Goal: Task Accomplishment & Management: Manage account settings

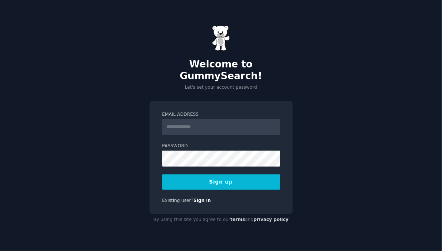
click at [235, 120] on input "Email Address" at bounding box center [221, 127] width 118 height 16
type input "**********"
click at [231, 180] on button "Sign up" at bounding box center [221, 181] width 118 height 15
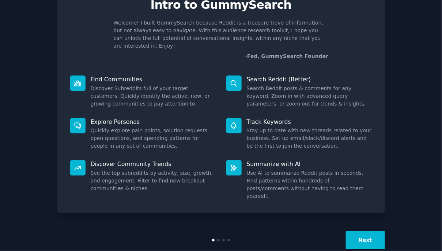
click at [370, 231] on button "Next" at bounding box center [365, 240] width 39 height 18
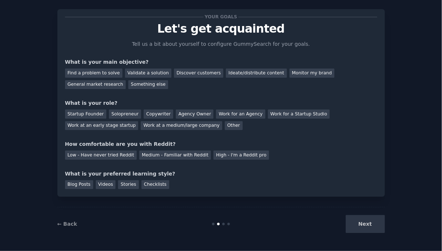
scroll to position [11, 0]
click at [175, 72] on div "Discover customers" at bounding box center [198, 73] width 49 height 9
click at [150, 75] on div "Validate a solution" at bounding box center [148, 73] width 46 height 9
click at [176, 73] on div "Discover customers" at bounding box center [198, 73] width 49 height 9
click at [151, 72] on div "Validate a solution" at bounding box center [148, 73] width 46 height 9
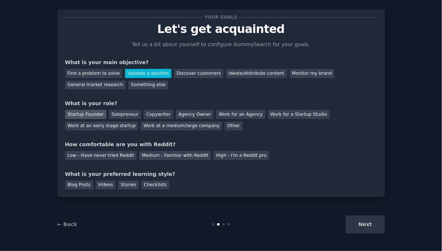
click at [93, 113] on div "Startup Founder" at bounding box center [85, 114] width 41 height 9
click at [124, 116] on div "Solopreneur" at bounding box center [125, 114] width 32 height 9
click at [88, 114] on div "Startup Founder" at bounding box center [85, 114] width 41 height 9
click at [185, 153] on div "Medium - Familiar with Reddit" at bounding box center [175, 155] width 72 height 9
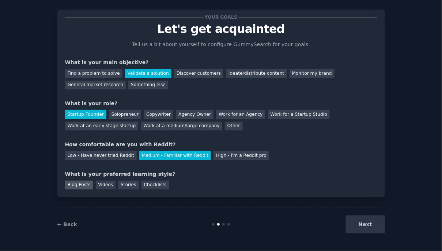
click at [85, 184] on div "Blog Posts" at bounding box center [79, 184] width 28 height 9
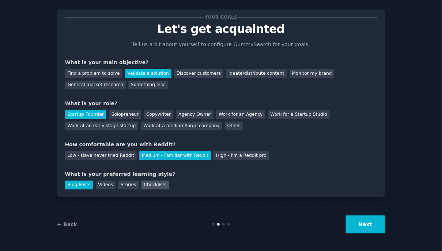
click at [146, 187] on div "Checklists" at bounding box center [156, 184] width 28 height 9
click at [68, 185] on div "Blog Posts" at bounding box center [79, 184] width 28 height 9
click at [363, 219] on button "Next" at bounding box center [365, 224] width 39 height 18
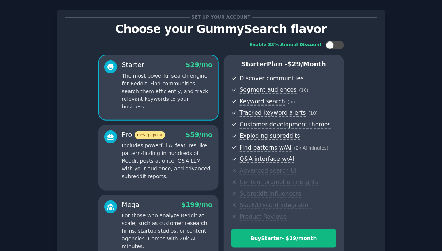
scroll to position [89, 0]
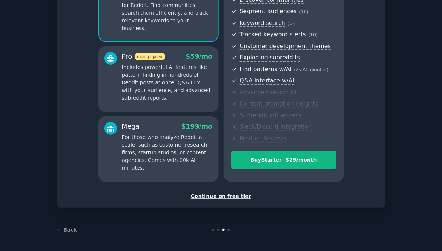
click at [233, 195] on div "Continue on free tier" at bounding box center [221, 196] width 312 height 8
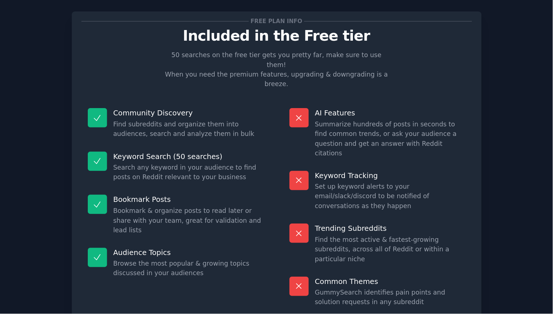
scroll to position [26, 0]
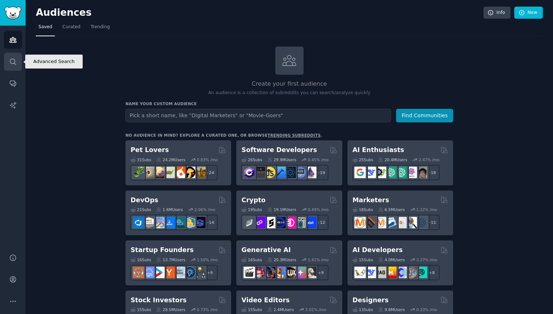
click at [10, 64] on icon "Sidebar" at bounding box center [13, 62] width 8 height 8
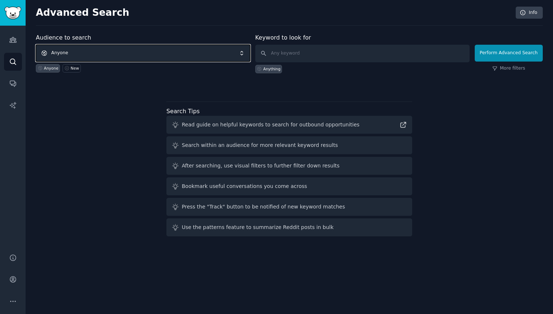
click at [178, 53] on span "Anyone" at bounding box center [143, 53] width 214 height 17
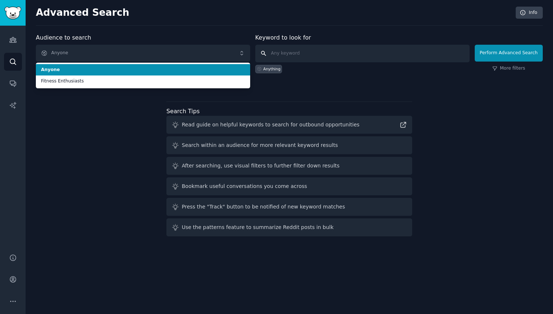
click at [280, 53] on input "text" at bounding box center [362, 54] width 214 height 18
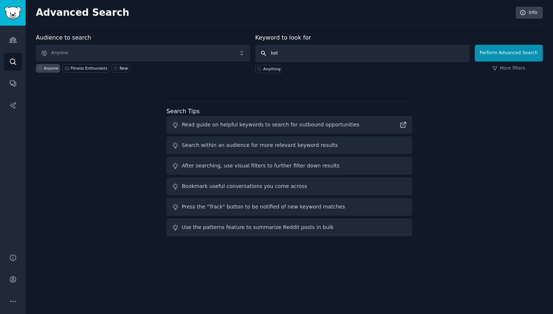
type input "keto"
click button "Perform Advanced Search" at bounding box center [509, 53] width 68 height 17
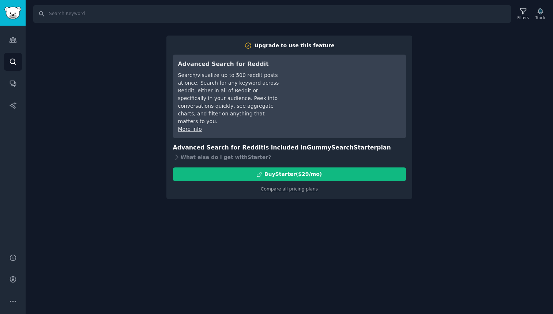
click at [427, 33] on div "Search Filters Track Upgrade to use this feature Advanced Search for Reddit Sea…" at bounding box center [290, 157] width 528 height 314
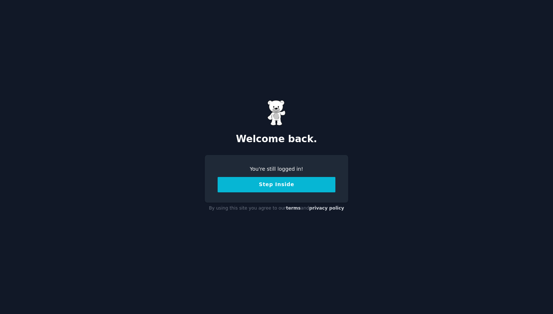
click at [257, 185] on button "Step Inside" at bounding box center [277, 184] width 118 height 15
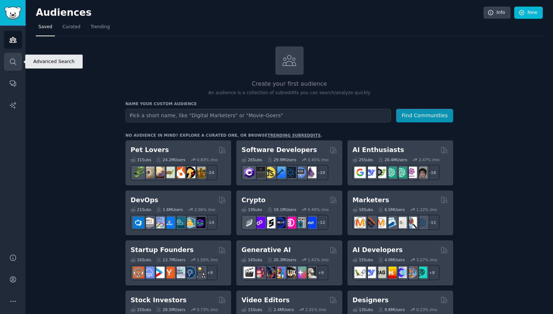
click at [15, 55] on link "Search" at bounding box center [13, 62] width 18 height 18
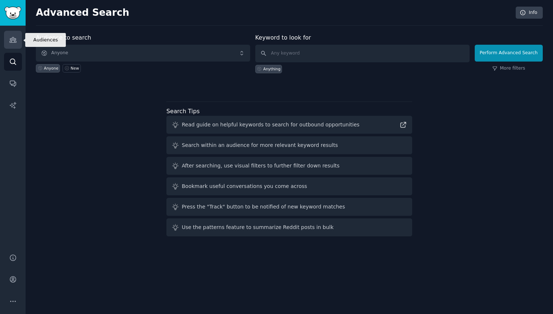
click at [6, 31] on link "Audiences" at bounding box center [13, 40] width 18 height 18
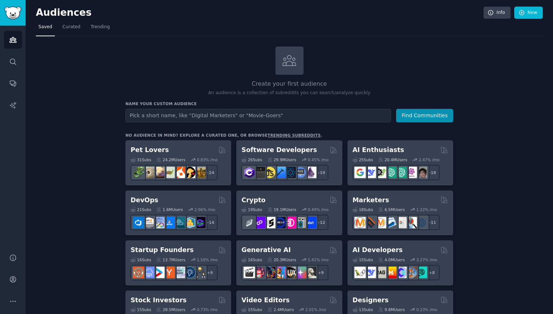
click at [19, 8] on img "Sidebar" at bounding box center [12, 13] width 17 height 13
click at [495, 15] on link "Info" at bounding box center [497, 13] width 27 height 12
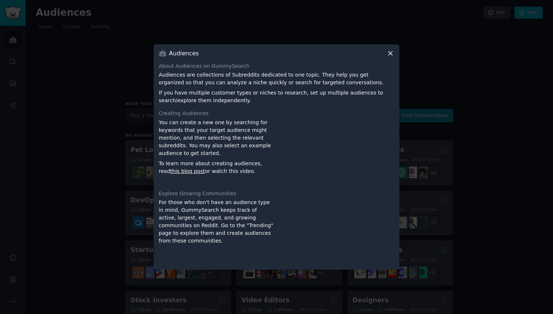
click at [487, 44] on div at bounding box center [276, 157] width 553 height 314
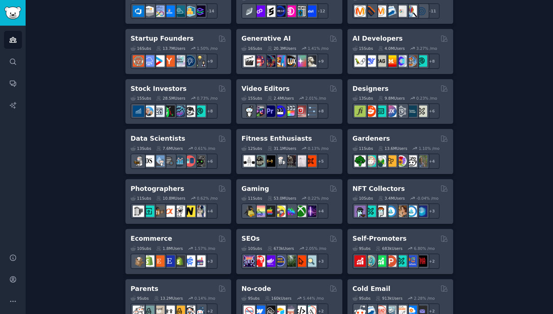
scroll to position [214, 0]
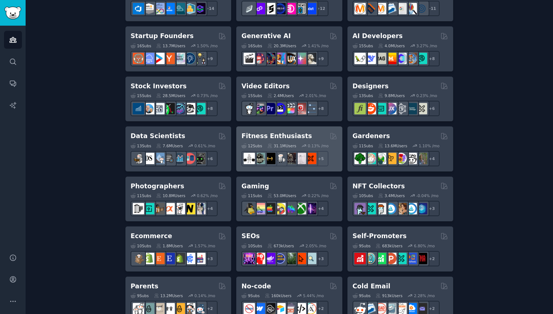
click at [267, 135] on h2 "Fitness Enthusiasts" at bounding box center [276, 135] width 71 height 9
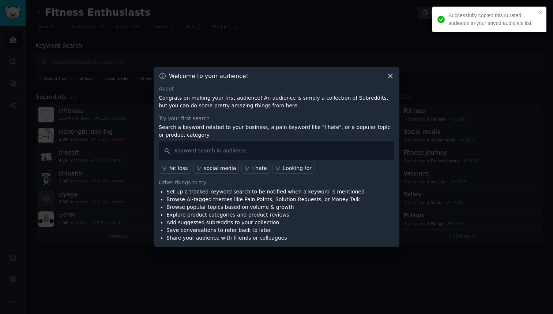
click at [391, 79] on icon at bounding box center [391, 76] width 8 height 8
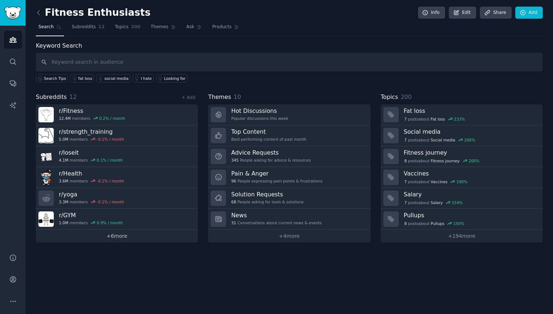
click at [126, 234] on link "+ 6 more" at bounding box center [117, 235] width 162 height 13
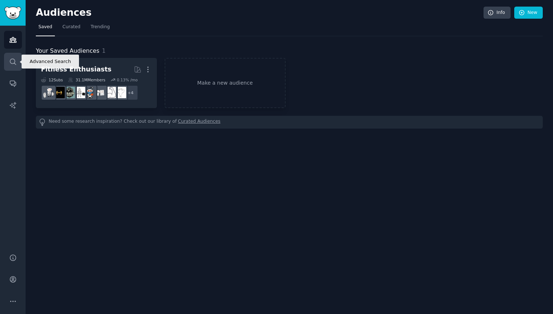
click at [18, 55] on link "Search" at bounding box center [13, 62] width 18 height 18
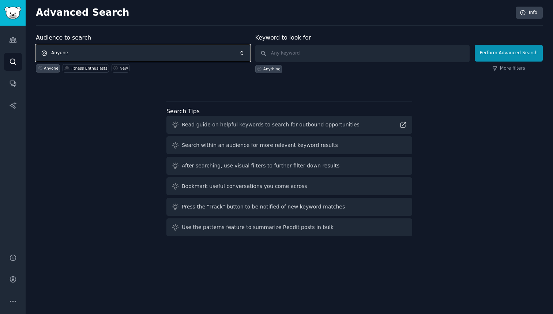
click at [124, 56] on span "Anyone" at bounding box center [143, 53] width 214 height 17
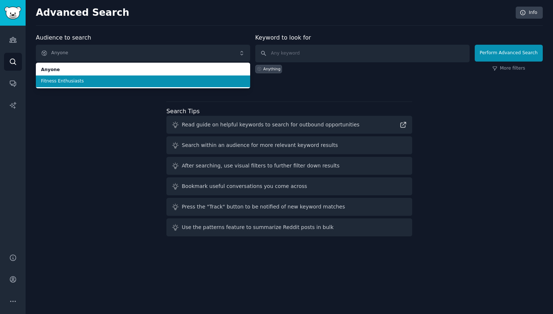
click at [84, 107] on div "Audience to search Anyone Anyone Fitness Enthusiasts Anyone Fitness Enthusiasts…" at bounding box center [289, 136] width 507 height 206
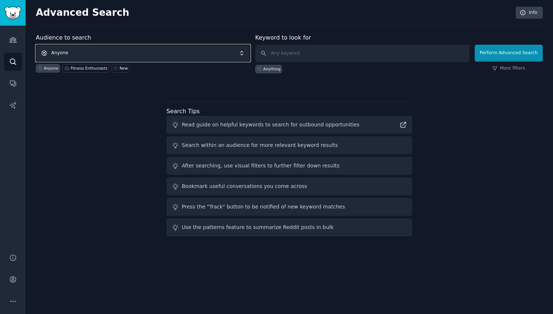
click at [113, 56] on span "Anyone" at bounding box center [143, 53] width 214 height 17
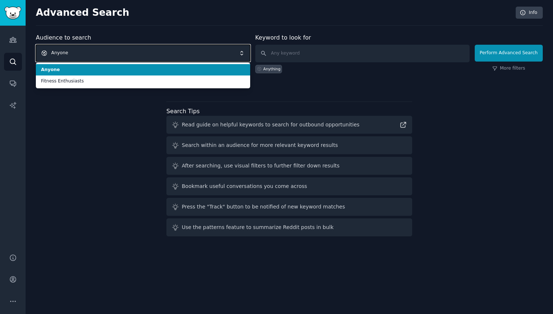
click at [113, 56] on span "Anyone" at bounding box center [143, 53] width 214 height 17
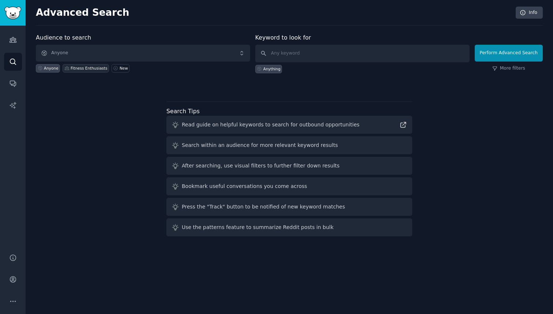
click at [88, 68] on div "Fitness Enthusiasts" at bounding box center [89, 67] width 37 height 5
type input "diet"
click button "Perform Advanced Search" at bounding box center [509, 53] width 68 height 17
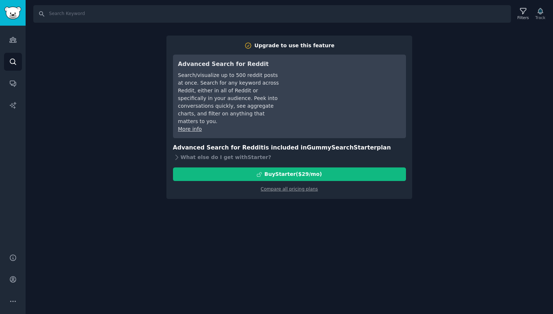
click at [452, 66] on div "Search Filters Track Upgrade to use this feature Advanced Search for Reddit Sea…" at bounding box center [290, 157] width 528 height 314
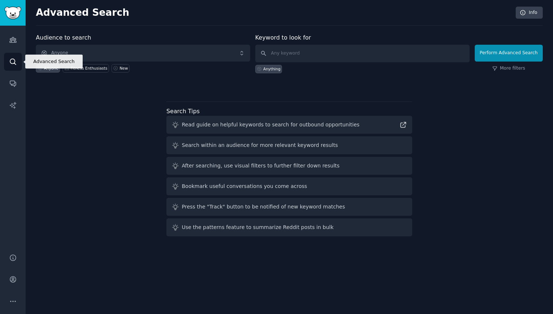
click at [12, 69] on link "Search" at bounding box center [13, 62] width 18 height 18
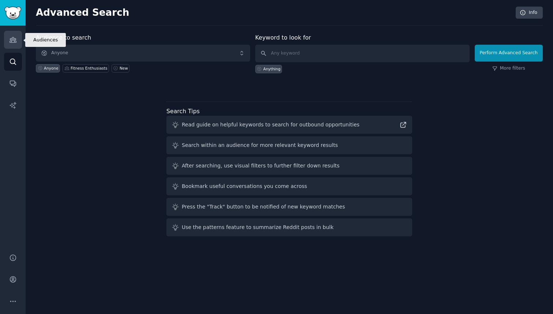
click at [11, 32] on link "Audiences" at bounding box center [13, 40] width 18 height 18
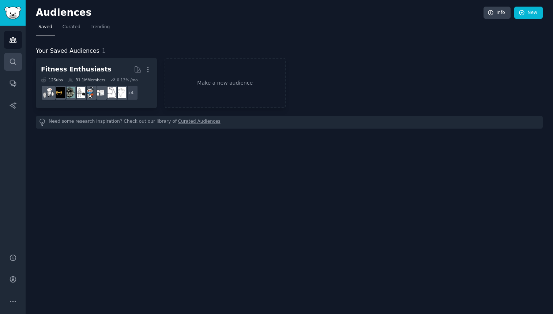
click at [12, 55] on link "Search" at bounding box center [13, 62] width 18 height 18
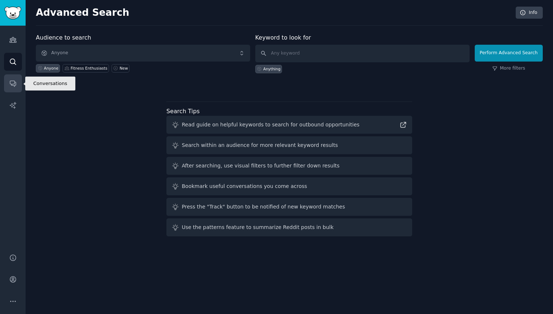
click at [11, 80] on icon "Sidebar" at bounding box center [13, 83] width 8 height 8
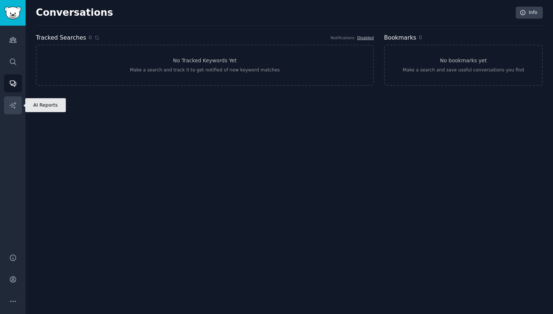
click at [14, 110] on link "AI Reports" at bounding box center [13, 105] width 18 height 18
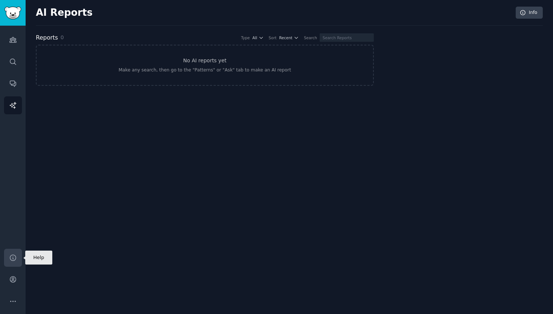
click at [14, 258] on icon "Sidebar" at bounding box center [13, 258] width 8 height 8
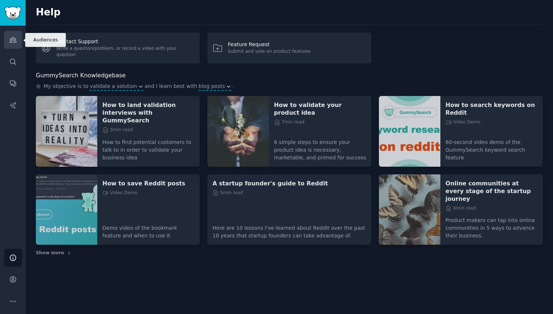
click at [14, 35] on link "Audiences" at bounding box center [13, 40] width 18 height 18
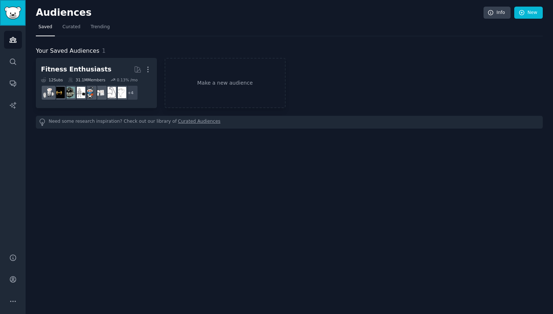
click at [20, 14] on img "Sidebar" at bounding box center [12, 13] width 17 height 13
click at [59, 14] on h2 "Audiences" at bounding box center [260, 13] width 448 height 12
click at [17, 16] on img "Sidebar" at bounding box center [12, 13] width 17 height 13
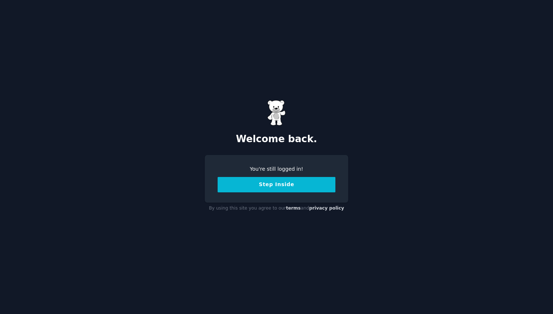
click at [284, 185] on button "Step Inside" at bounding box center [277, 184] width 118 height 15
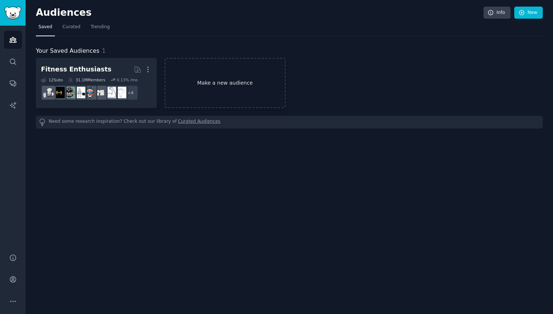
click at [211, 78] on link "Make a new audience" at bounding box center [225, 83] width 121 height 50
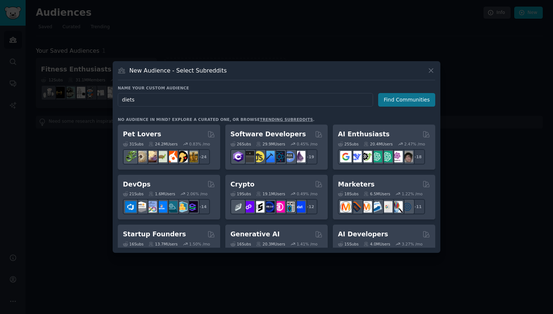
type input "diets"
click at [397, 97] on button "Find Communities" at bounding box center [406, 100] width 57 height 14
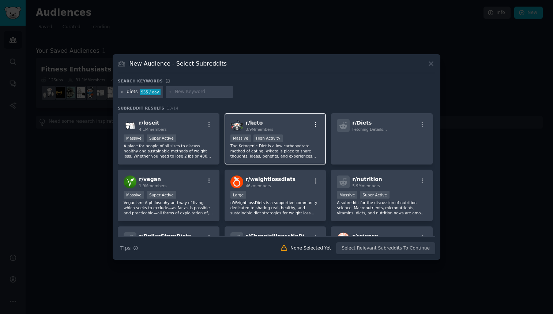
click at [315, 123] on icon "button" at bounding box center [315, 124] width 7 height 7
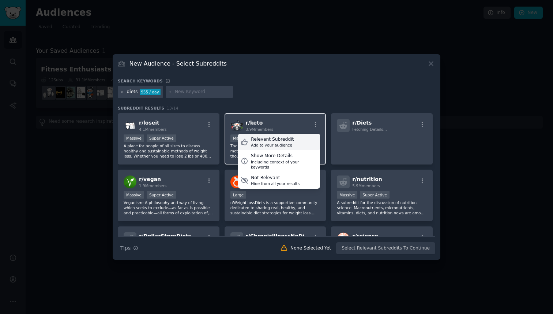
click at [289, 142] on div "Relevant Subreddit" at bounding box center [272, 139] width 43 height 7
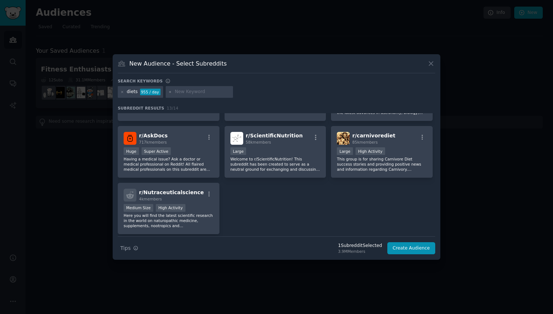
scroll to position [159, 0]
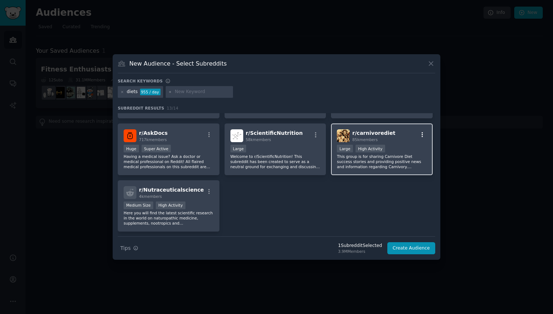
click at [422, 133] on icon "button" at bounding box center [422, 134] width 7 height 7
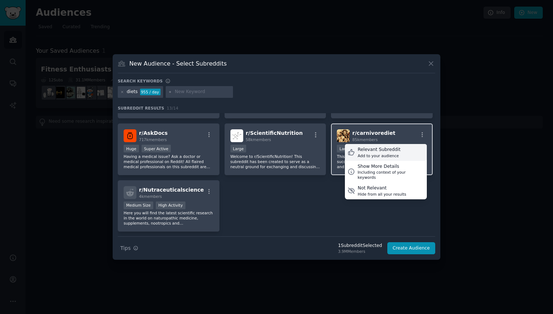
click at [398, 150] on div "Relevant Subreddit Add to your audience" at bounding box center [386, 152] width 82 height 17
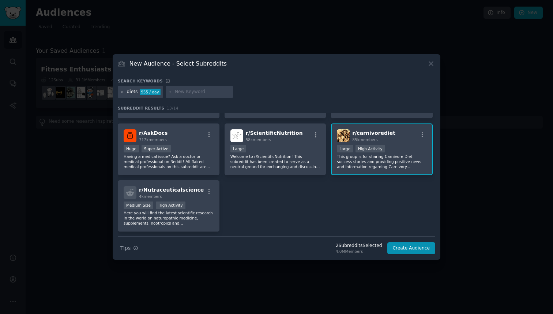
click at [192, 89] on input "text" at bounding box center [203, 92] width 56 height 7
type input "animalbased"
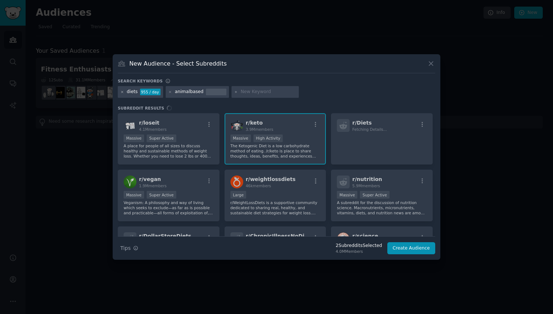
click at [124, 91] on icon at bounding box center [122, 92] width 4 height 4
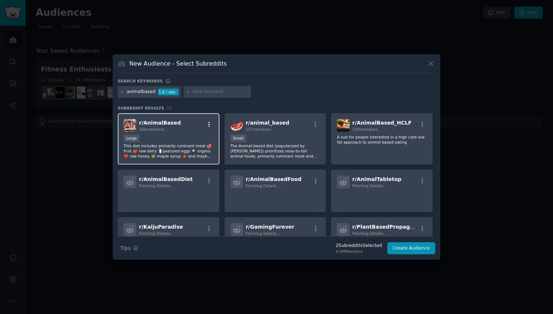
click at [210, 125] on icon "button" at bounding box center [209, 124] width 7 height 7
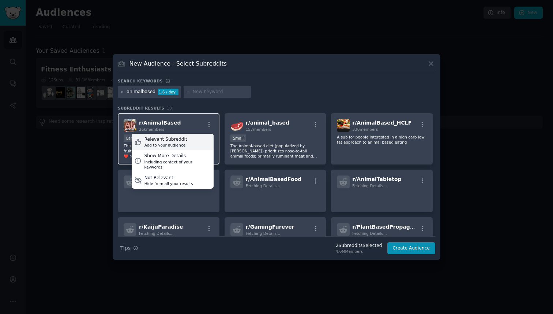
click at [200, 141] on div "Relevant Subreddit Add to your audience" at bounding box center [173, 142] width 82 height 17
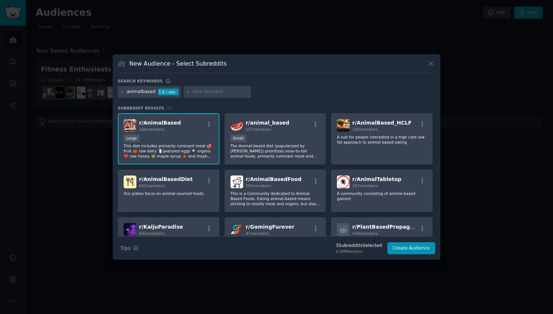
click at [195, 90] on input "text" at bounding box center [221, 92] width 56 height 7
type input "keto"
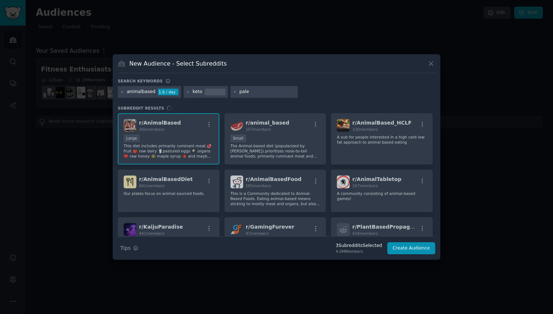
type input "paleo"
type input "carnivore"
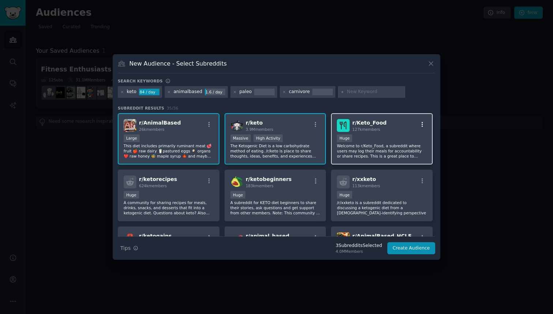
click at [419, 124] on icon "button" at bounding box center [422, 124] width 7 height 7
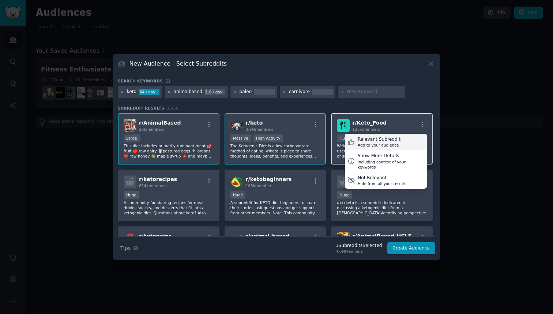
click at [396, 143] on div "Relevant Subreddit Add to your audience" at bounding box center [386, 142] width 82 height 17
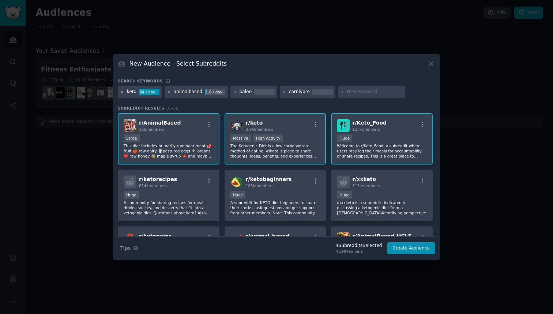
click at [123, 92] on icon at bounding box center [122, 92] width 2 height 2
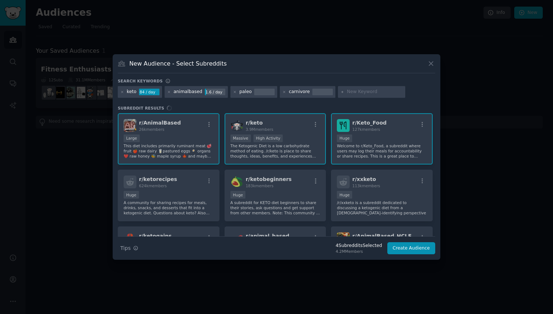
click at [368, 93] on input "text" at bounding box center [375, 92] width 56 height 7
type input "zerocarb"
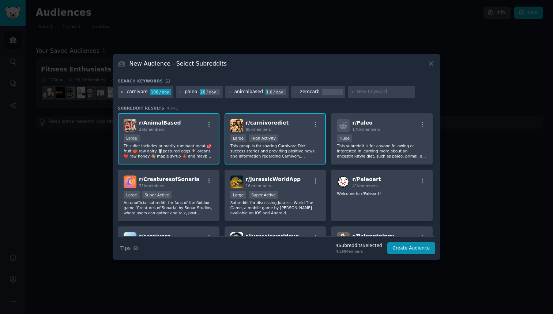
click at [122, 91] on icon at bounding box center [122, 92] width 2 height 2
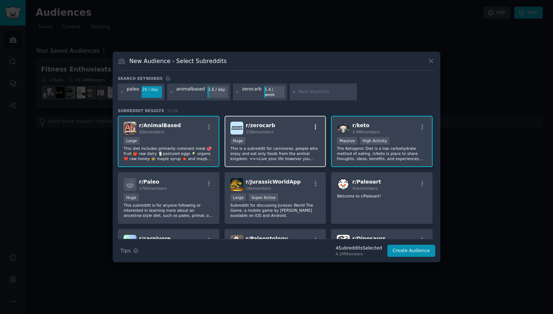
click at [315, 124] on icon "button" at bounding box center [315, 127] width 7 height 7
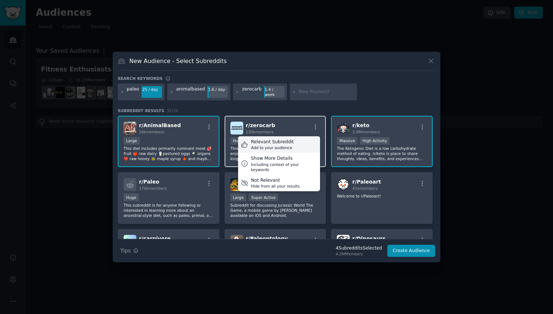
click at [291, 144] on div "Relevant Subreddit Add to your audience" at bounding box center [279, 144] width 82 height 17
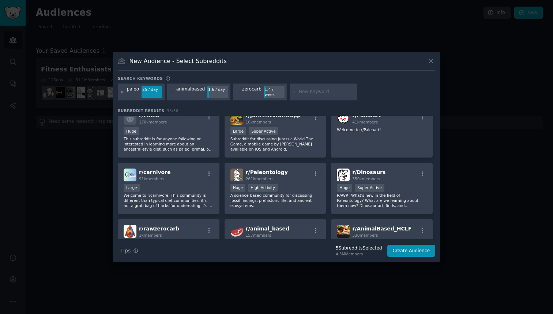
scroll to position [67, 0]
click at [208, 171] on icon "button" at bounding box center [209, 173] width 7 height 7
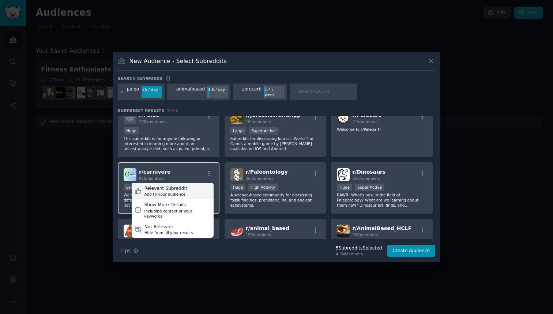
click at [203, 189] on div "Relevant Subreddit Add to your audience" at bounding box center [173, 191] width 82 height 17
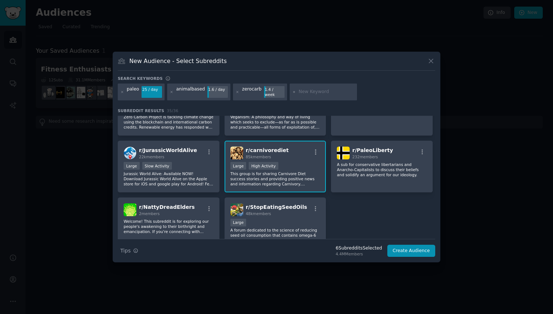
scroll to position [504, 0]
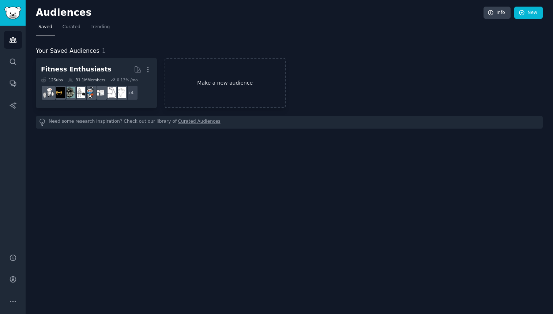
click at [217, 86] on link "Make a new audience" at bounding box center [225, 83] width 121 height 50
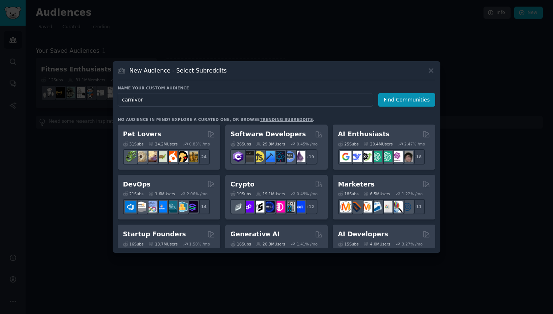
type input "carnivore"
click button "Find Communities" at bounding box center [406, 100] width 57 height 14
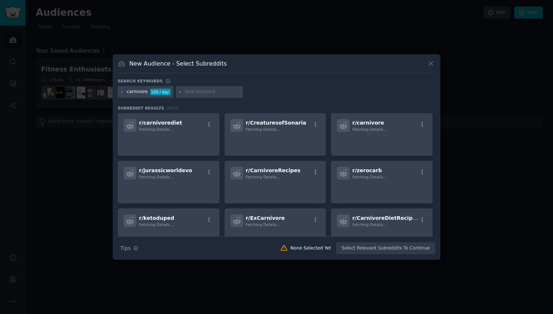
click at [208, 91] on input "text" at bounding box center [213, 92] width 56 height 7
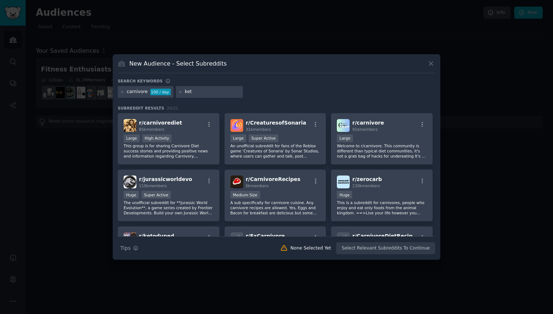
type input "keto"
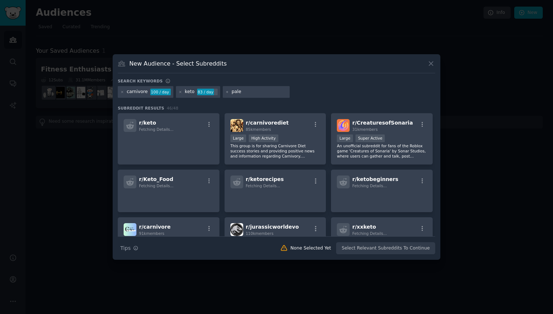
type input "paleo"
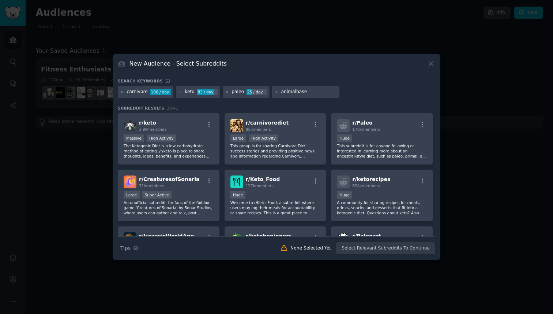
type input "animalbased"
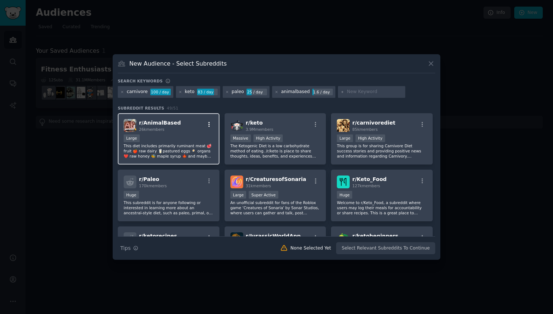
click at [210, 125] on icon "button" at bounding box center [209, 124] width 7 height 7
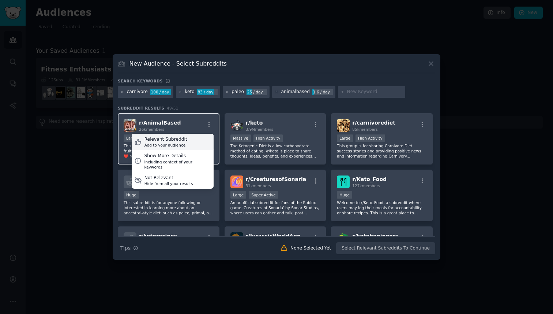
click at [196, 139] on div "Relevant Subreddit Add to your audience" at bounding box center [173, 142] width 82 height 17
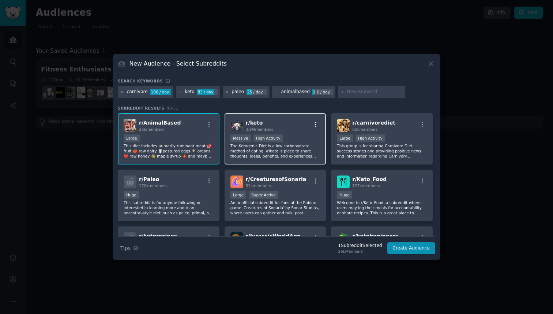
click at [316, 125] on icon "button" at bounding box center [315, 124] width 7 height 7
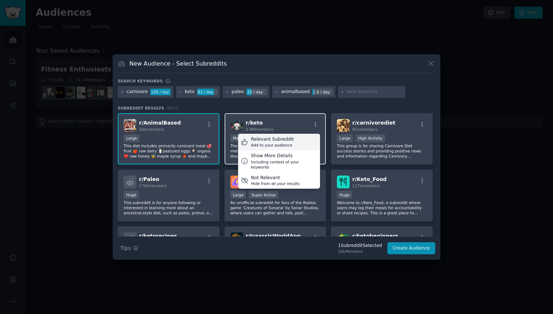
click at [304, 138] on div "Relevant Subreddit Add to your audience" at bounding box center [279, 142] width 82 height 17
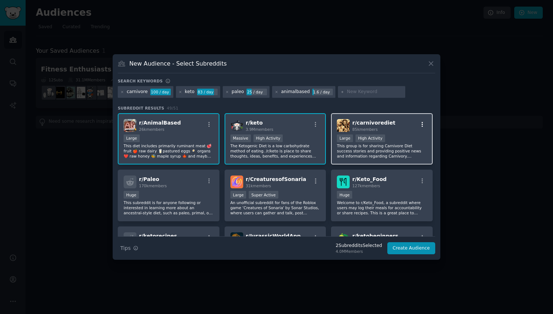
click at [421, 125] on icon "button" at bounding box center [422, 124] width 7 height 7
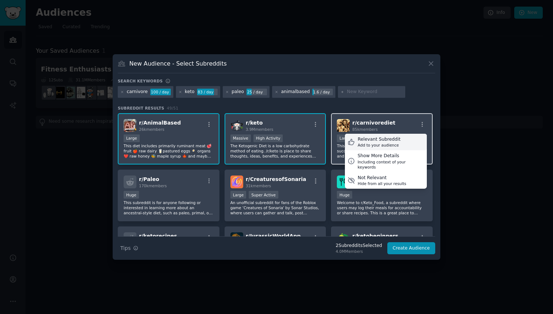
click at [382, 142] on div "Add to your audience" at bounding box center [379, 144] width 43 height 5
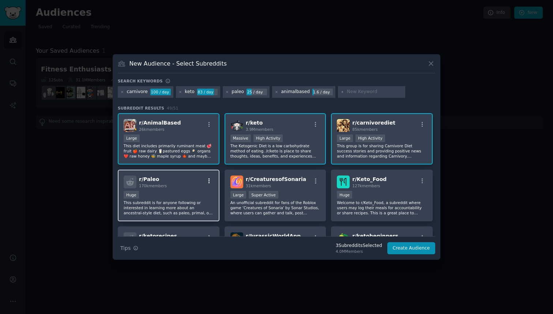
click at [210, 181] on icon "button" at bounding box center [209, 180] width 7 height 7
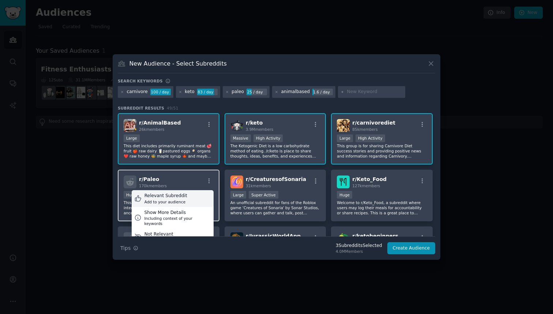
click at [194, 196] on div "Relevant Subreddit Add to your audience" at bounding box center [173, 198] width 82 height 17
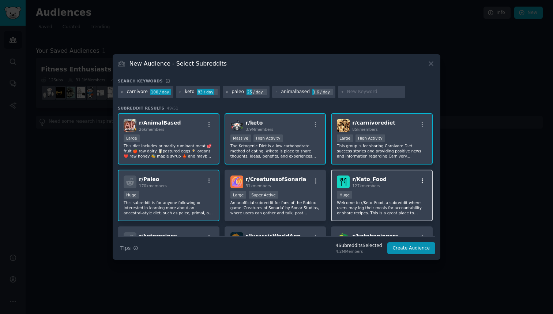
click at [419, 180] on icon "button" at bounding box center [422, 180] width 7 height 7
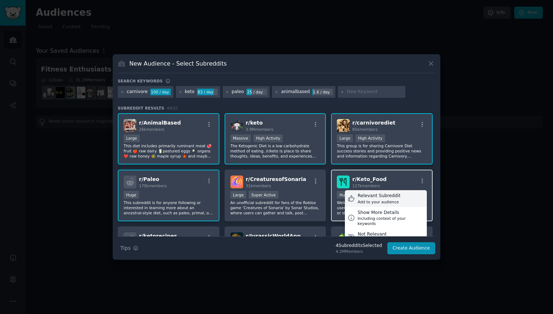
click at [393, 197] on div "Relevant Subreddit" at bounding box center [379, 195] width 43 height 7
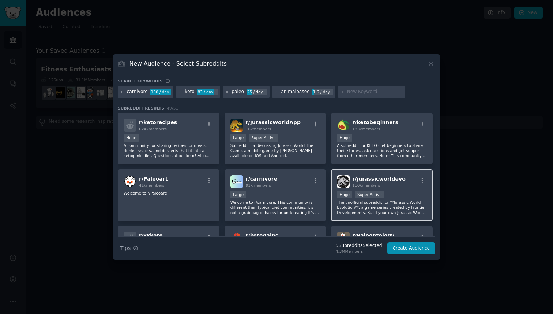
scroll to position [117, 0]
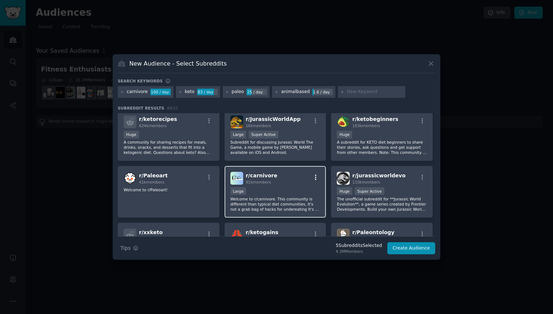
click at [315, 177] on icon "button" at bounding box center [315, 177] width 1 height 5
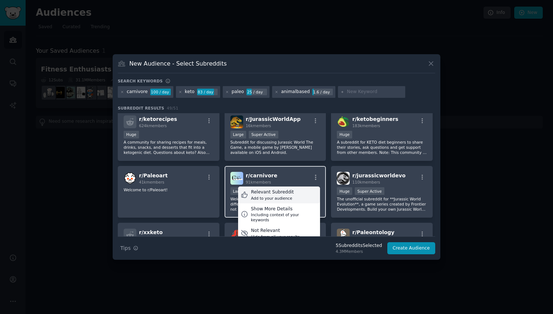
click at [293, 192] on div "Relevant Subreddit Add to your audience" at bounding box center [279, 194] width 82 height 17
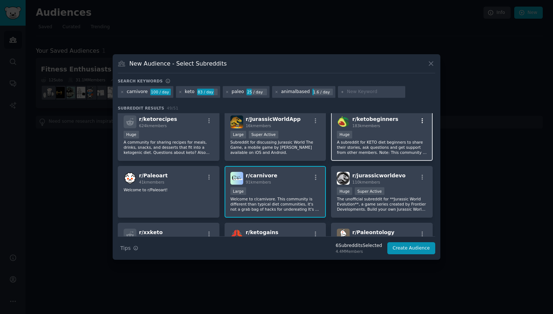
click at [423, 121] on icon "button" at bounding box center [422, 120] width 7 height 7
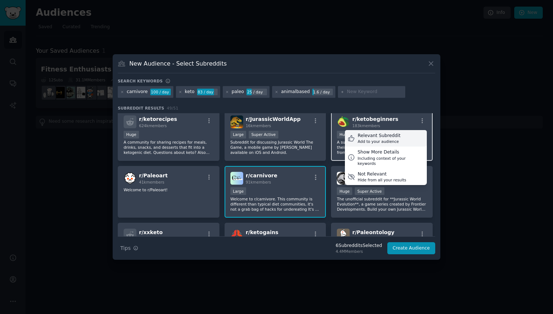
click at [395, 134] on div "Relevant Subreddit" at bounding box center [379, 135] width 43 height 7
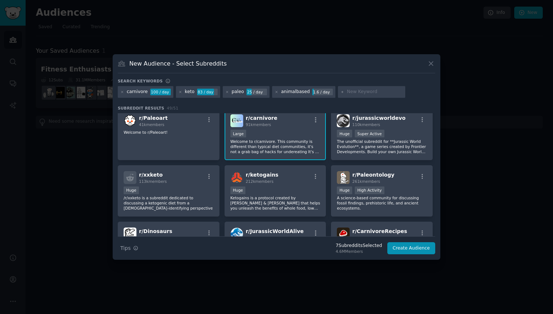
scroll to position [175, 0]
click at [315, 176] on icon "button" at bounding box center [315, 175] width 7 height 7
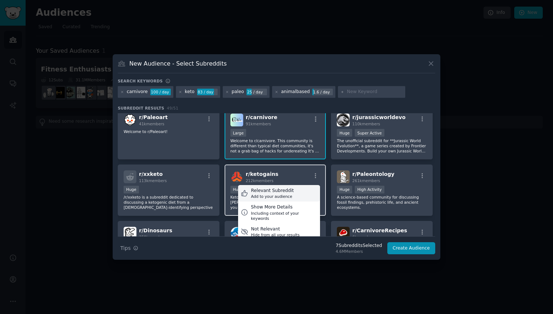
click at [301, 191] on div "Relevant Subreddit Add to your audience" at bounding box center [279, 193] width 82 height 17
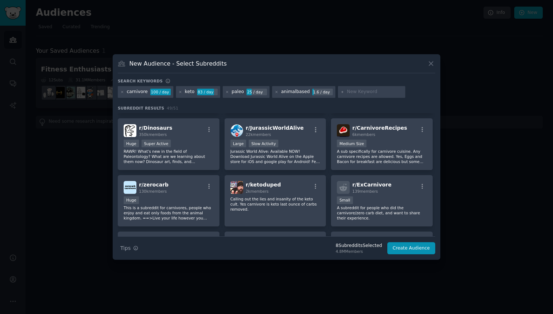
scroll to position [278, 0]
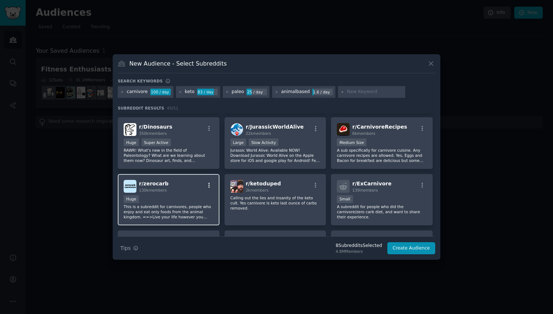
click at [210, 186] on icon "button" at bounding box center [209, 185] width 7 height 7
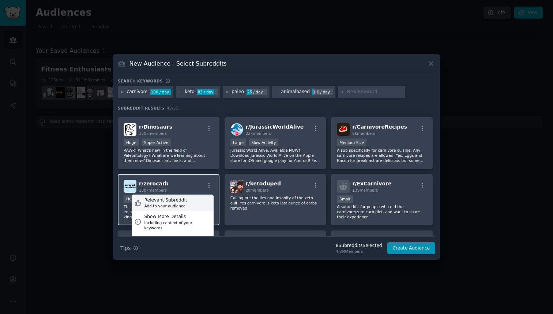
click at [192, 204] on div "Relevant Subreddit Add to your audience" at bounding box center [173, 202] width 82 height 17
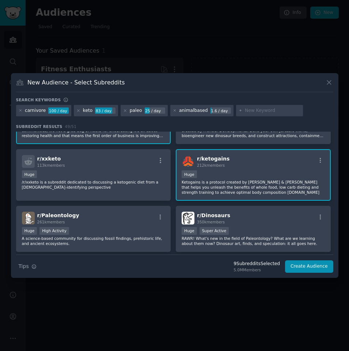
scroll to position [430, 0]
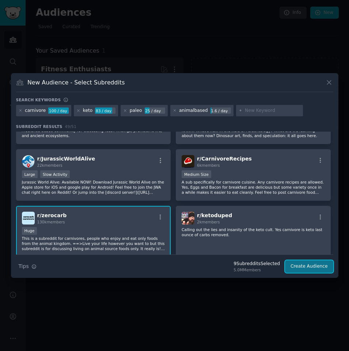
click at [304, 267] on button "Create Audience" at bounding box center [309, 266] width 48 height 12
